Goal: Task Accomplishment & Management: Use online tool/utility

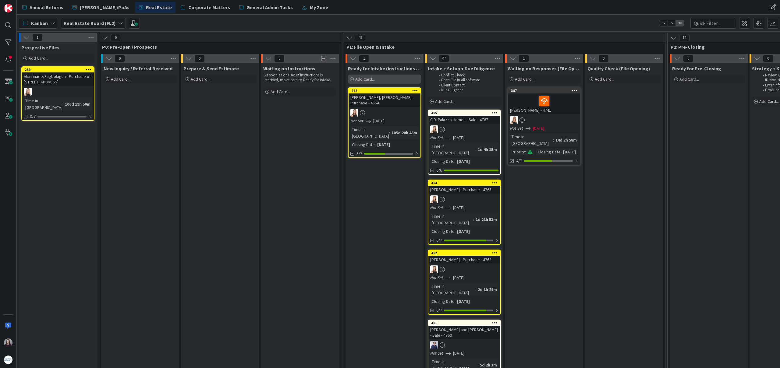
click at [368, 80] on span "Add Card..." at bounding box center [365, 78] width 20 height 5
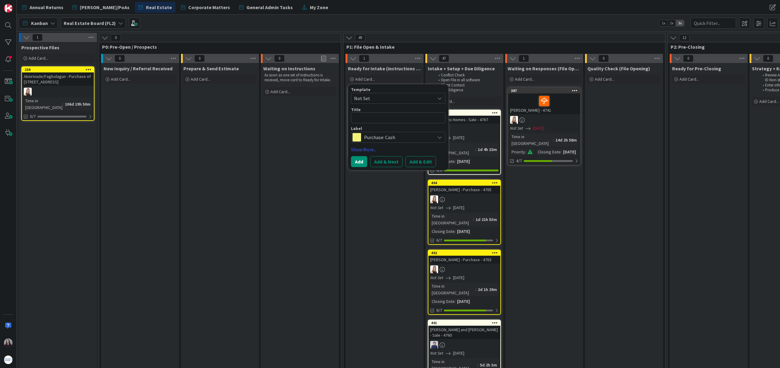
click at [386, 96] on span "Not Set" at bounding box center [392, 98] width 76 height 8
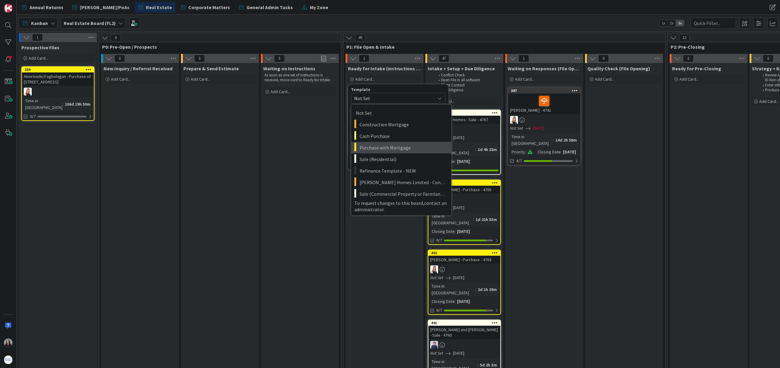
click at [389, 151] on span "Purchase with Mortgage" at bounding box center [403, 148] width 87 height 8
type textarea "x"
type textarea "Purchase with Mortgage"
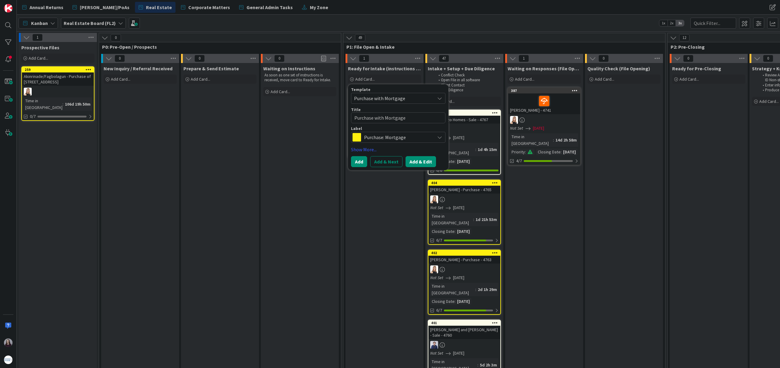
click at [421, 160] on button "Add & Edit" at bounding box center [421, 161] width 30 height 11
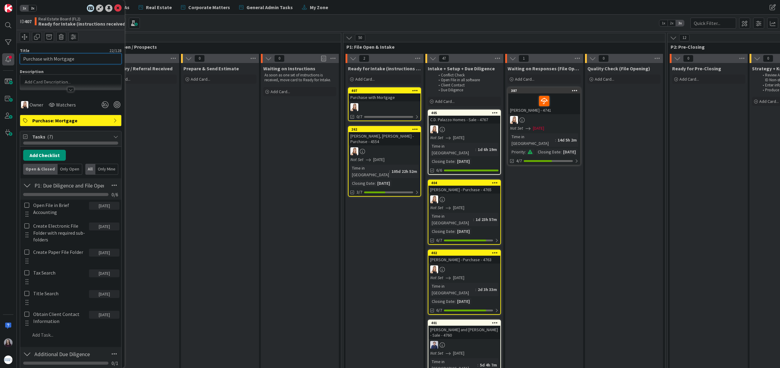
drag, startPoint x: 85, startPoint y: 61, endPoint x: 12, endPoint y: 60, distance: 73.5
click at [11, 60] on div "1x 2x ID 407 Real Estate Board (FL2) Ready for Intake (instructions received) T…" at bounding box center [8, 184] width 17 height 368
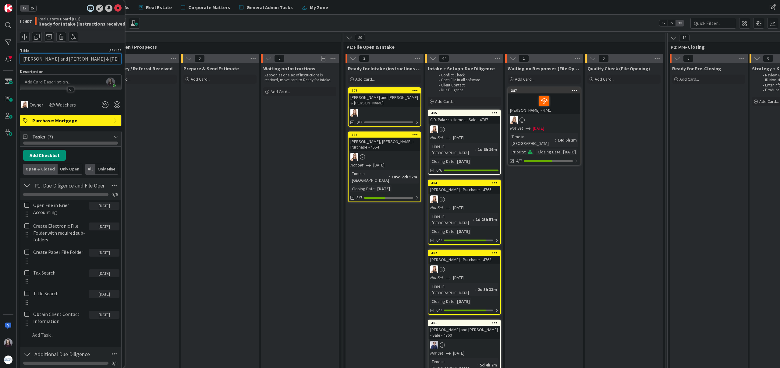
click at [52, 58] on input "[PERSON_NAME] and [PERSON_NAME] & [PERSON_NAME]" at bounding box center [71, 58] width 102 height 11
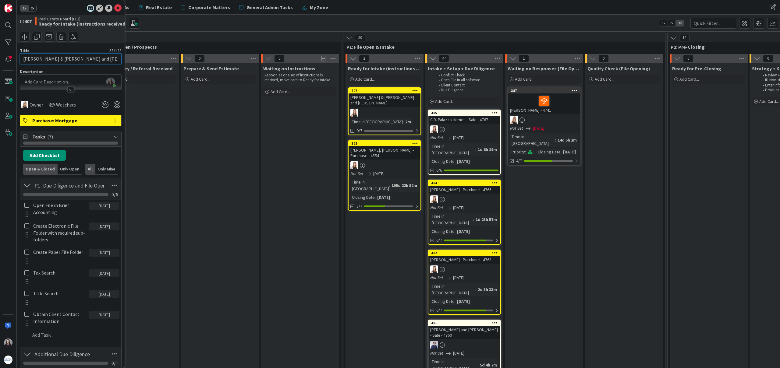
click at [105, 60] on input "[PERSON_NAME] & [PERSON_NAME] and [PERSON_NAME]" at bounding box center [71, 58] width 102 height 11
type input "[PERSON_NAME] & [PERSON_NAME] and [PERSON_NAME] - 4770"
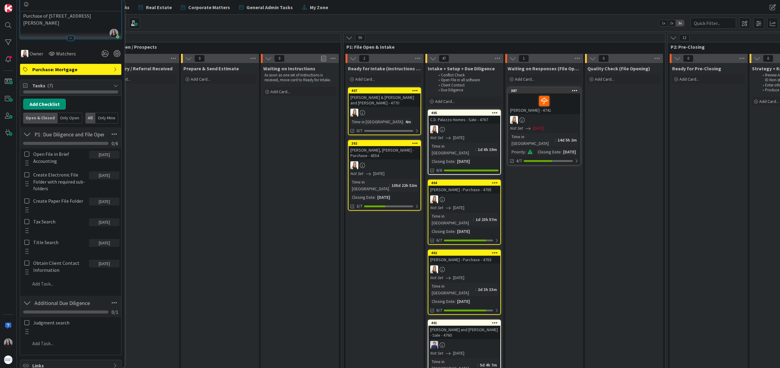
scroll to position [129, 0]
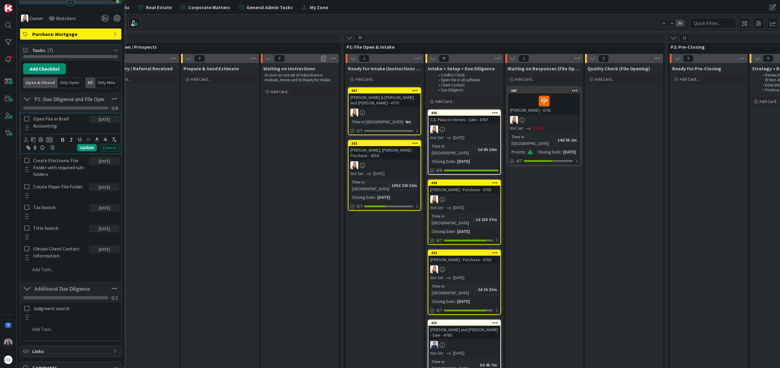
click at [26, 121] on icon at bounding box center [26, 118] width 5 height 5
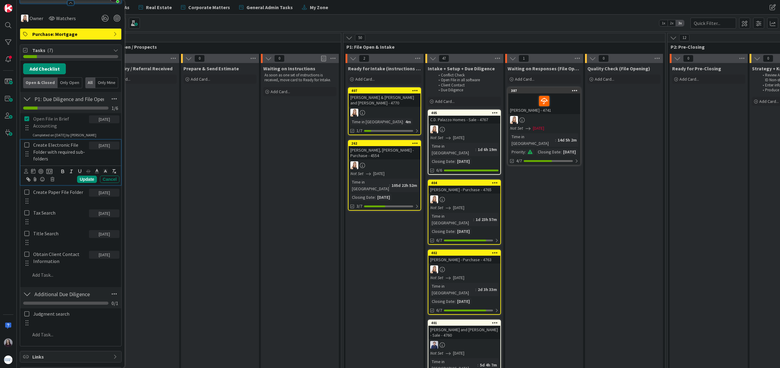
click at [28, 147] on icon at bounding box center [26, 144] width 5 height 5
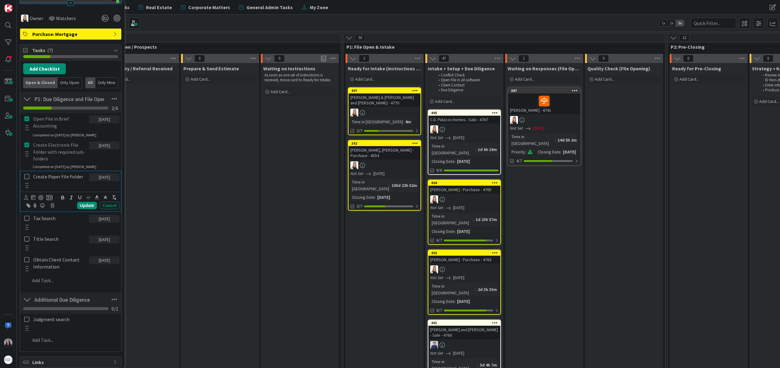
click at [29, 178] on icon at bounding box center [26, 176] width 5 height 5
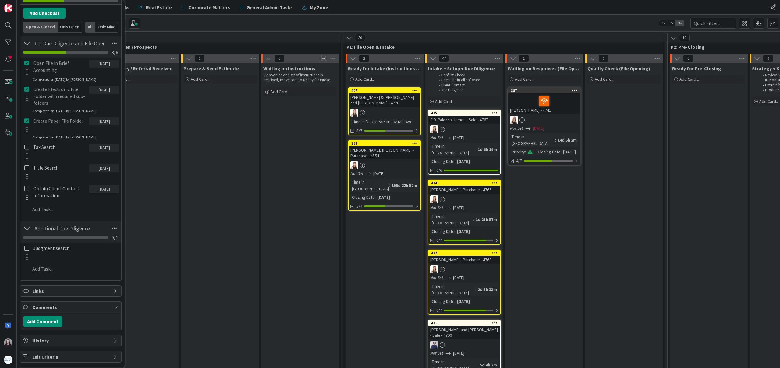
scroll to position [187, 0]
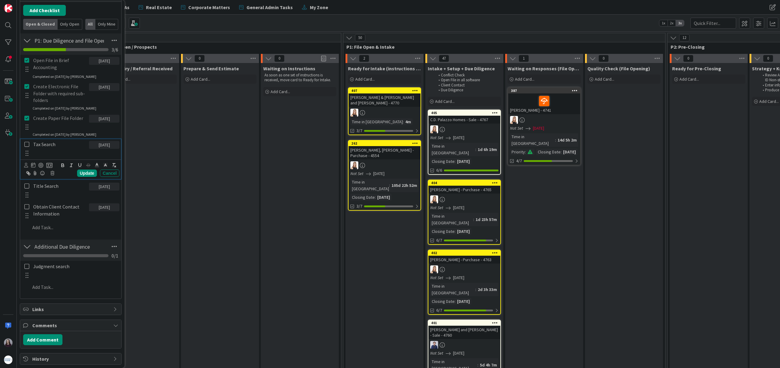
click at [28, 145] on icon at bounding box center [26, 144] width 5 height 5
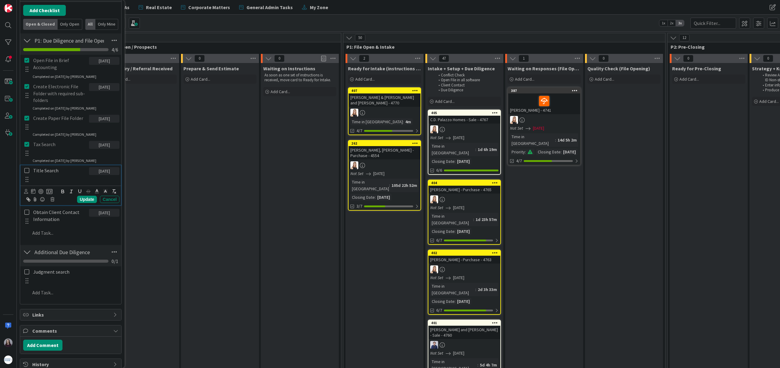
click at [26, 169] on icon at bounding box center [26, 170] width 5 height 5
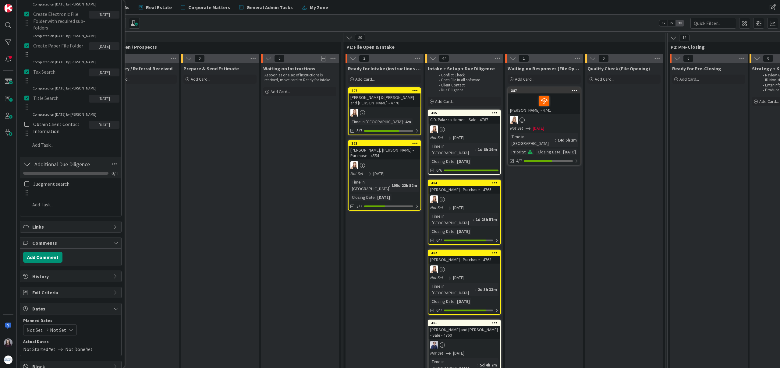
scroll to position [281, 0]
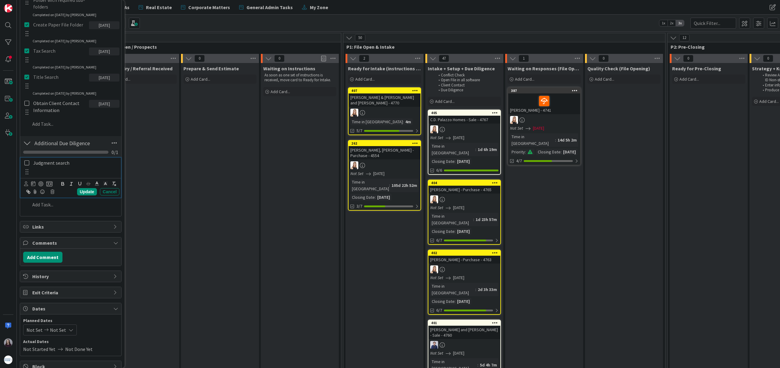
click at [28, 162] on icon at bounding box center [26, 162] width 5 height 5
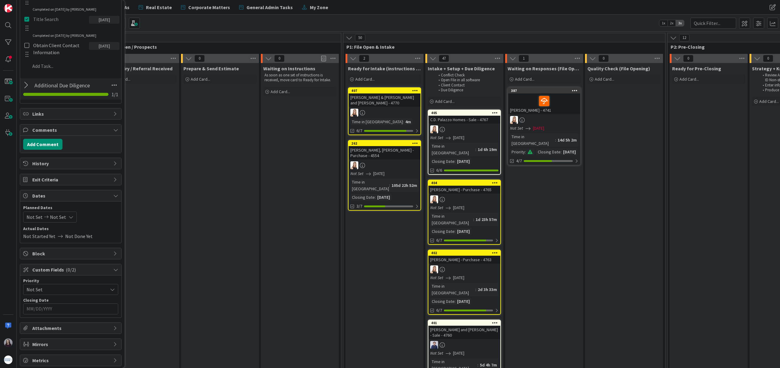
scroll to position [342, 0]
click at [69, 216] on icon at bounding box center [71, 214] width 5 height 5
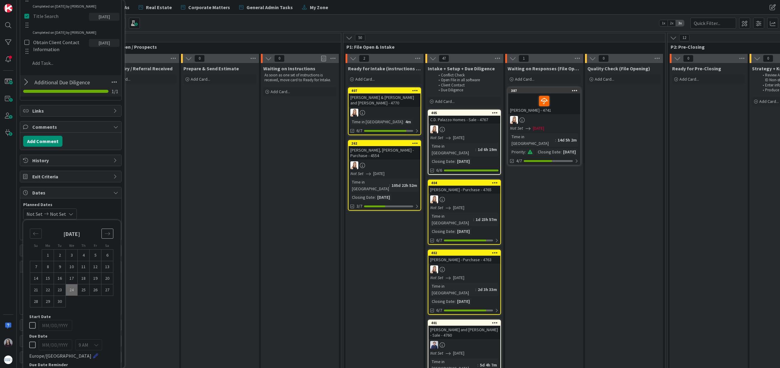
click at [109, 235] on icon "Move forward to switch to the next month." at bounding box center [108, 234] width 6 height 6
click at [46, 268] on td "3" at bounding box center [48, 267] width 12 height 12
type input "[DATE]"
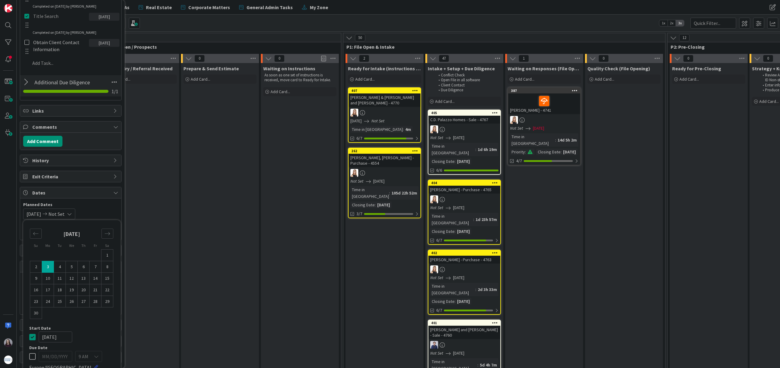
click at [48, 268] on td "3" at bounding box center [48, 267] width 12 height 12
type input "[DATE]"
click at [32, 338] on icon at bounding box center [32, 337] width 6 height 7
click at [102, 213] on div "Not Set [DATE] Su Mo Tu We Th Fr Sa [DATE] 1 2 3 4 5 6 7 8 9 10 11 12 13 14 15 …" at bounding box center [70, 214] width 95 height 11
click at [78, 307] on input "MM/DD/YYYY" at bounding box center [71, 306] width 88 height 10
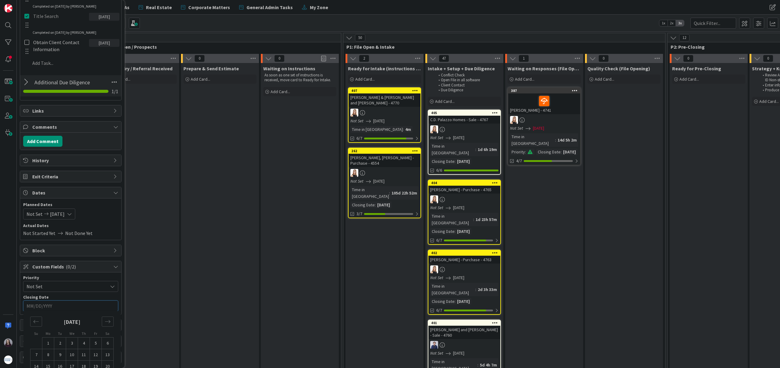
scroll to position [376, 0]
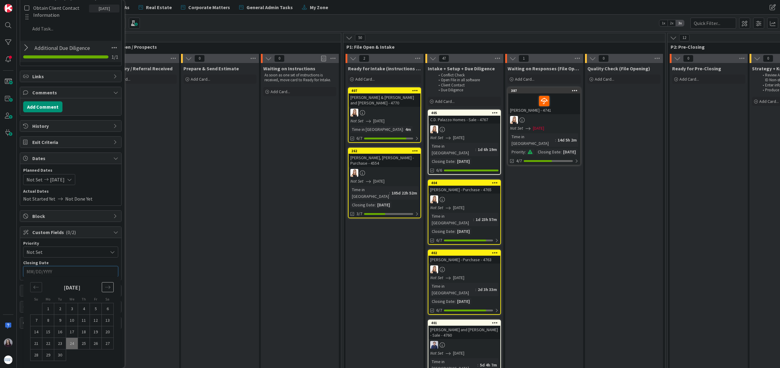
click at [105, 286] on icon "Move forward to switch to the next month." at bounding box center [108, 288] width 6 height 6
click at [49, 320] on td "3" at bounding box center [48, 321] width 12 height 12
type input "[DATE]"
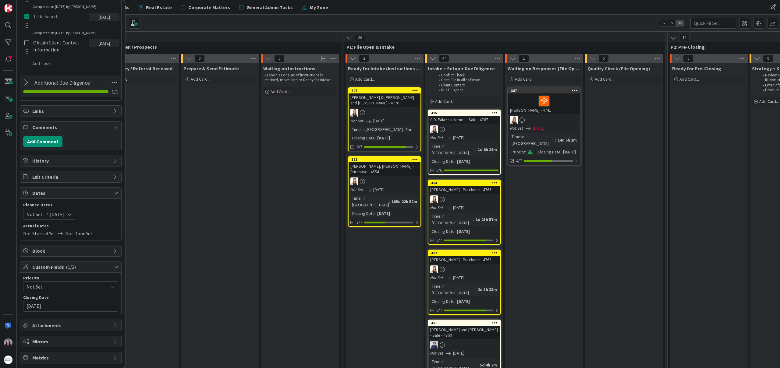
scroll to position [0, 0]
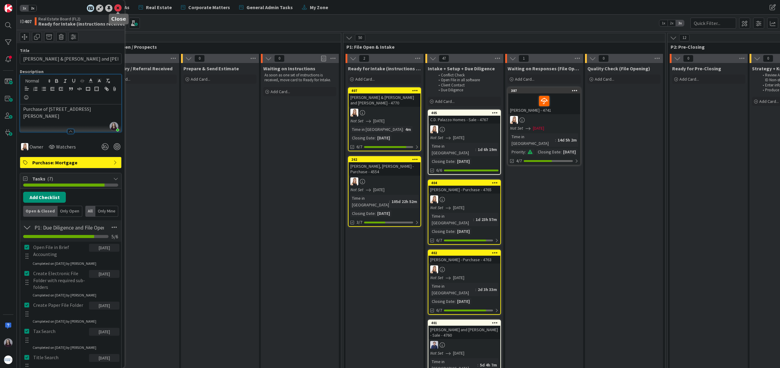
click at [117, 7] on icon at bounding box center [117, 8] width 7 height 7
